Goal: Check status: Check status

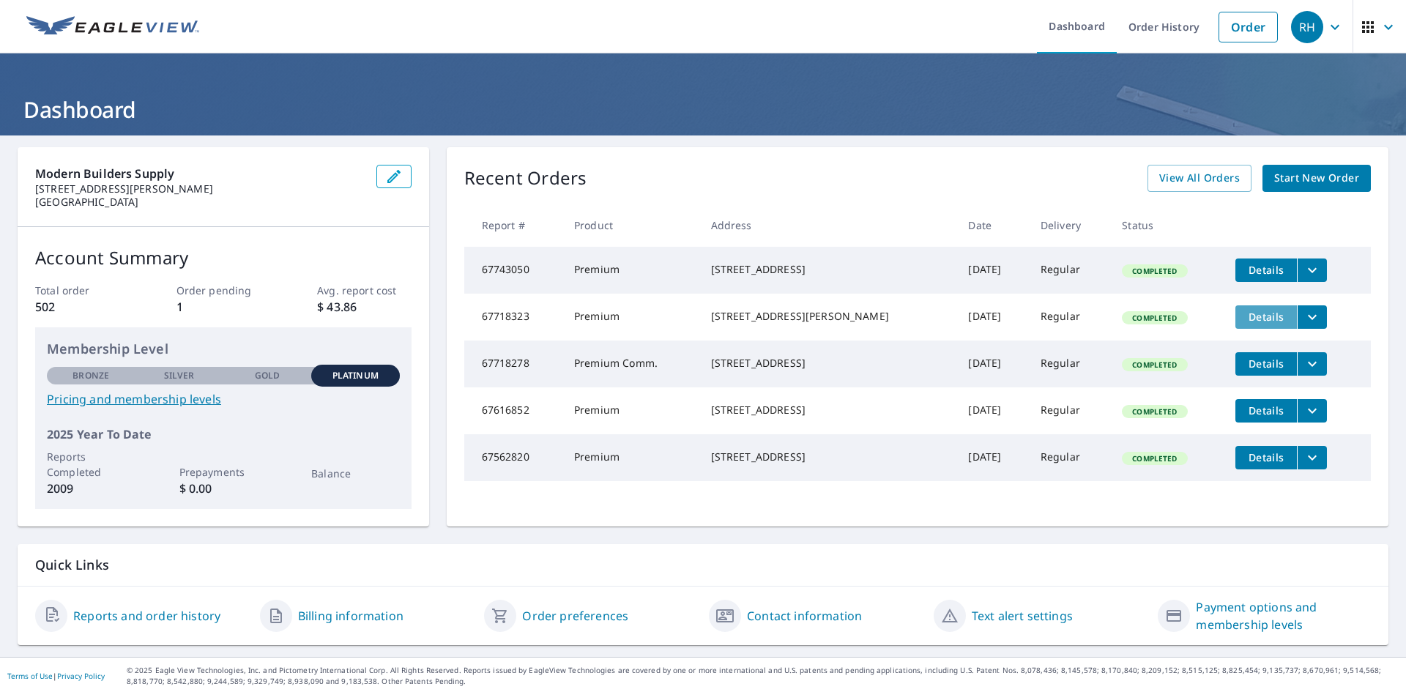
click at [1244, 324] on span "Details" at bounding box center [1266, 317] width 44 height 14
click at [1308, 324] on icon "filesDropdownBtn-67718323" at bounding box center [1313, 317] width 18 height 18
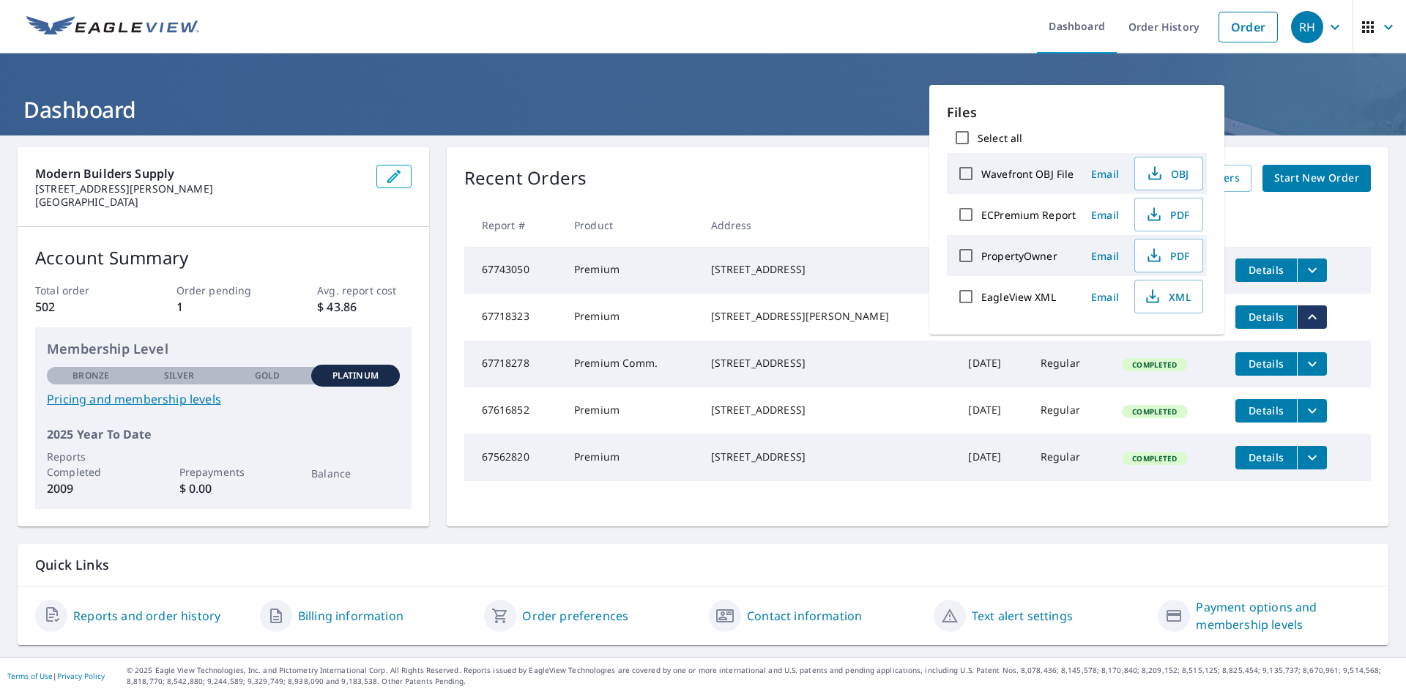
click at [1385, 285] on div "Modern Builders Supply [STREET_ADDRESS][PERSON_NAME] Account Summary Total orde…" at bounding box center [703, 395] width 1406 height 521
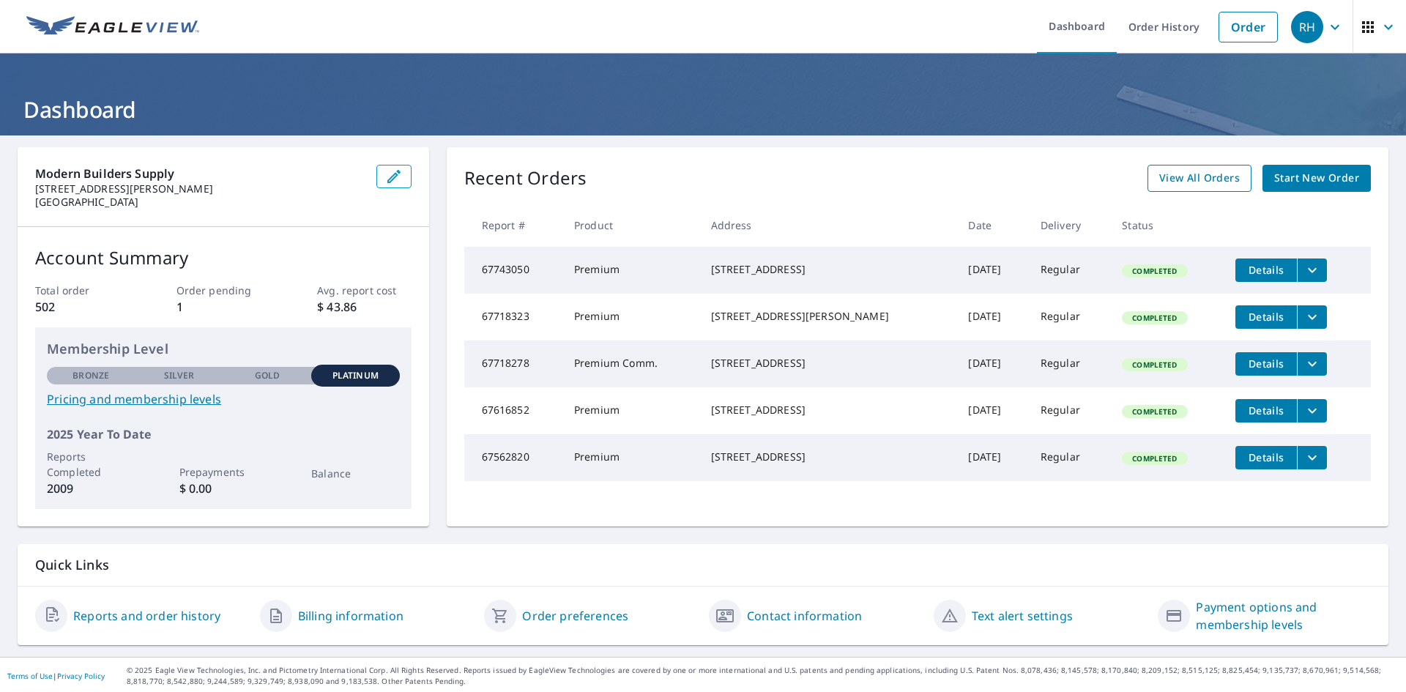
click at [1168, 176] on span "View All Orders" at bounding box center [1199, 178] width 81 height 18
